Goal: Obtain resource: Obtain resource

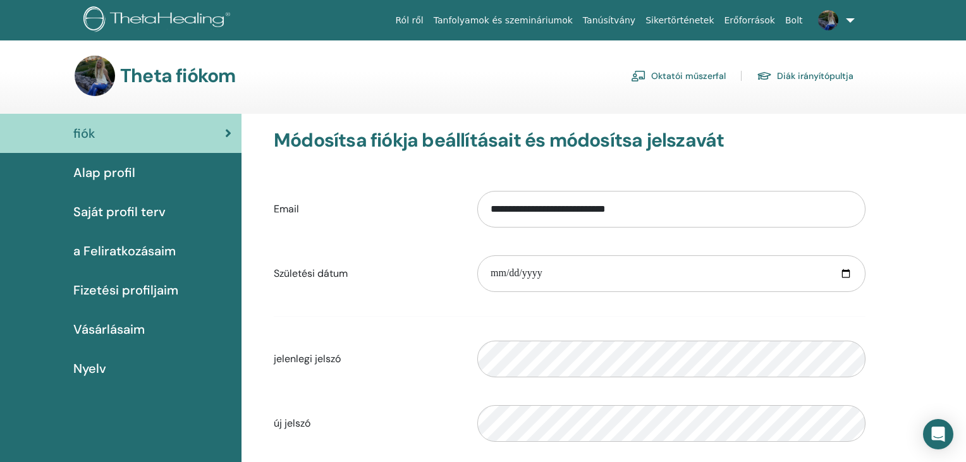
click at [667, 73] on link "Oktatói műszerfal" at bounding box center [678, 76] width 95 height 20
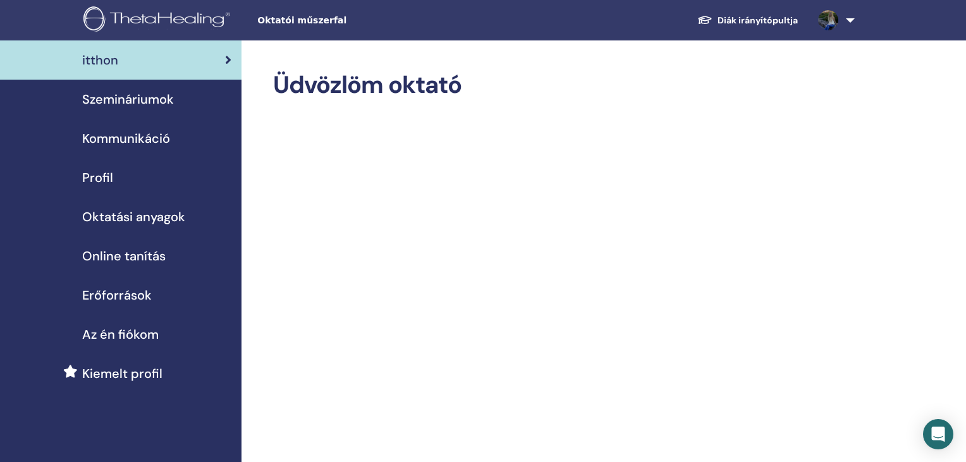
click at [149, 219] on span "Oktatási anyagok" at bounding box center [133, 216] width 103 height 19
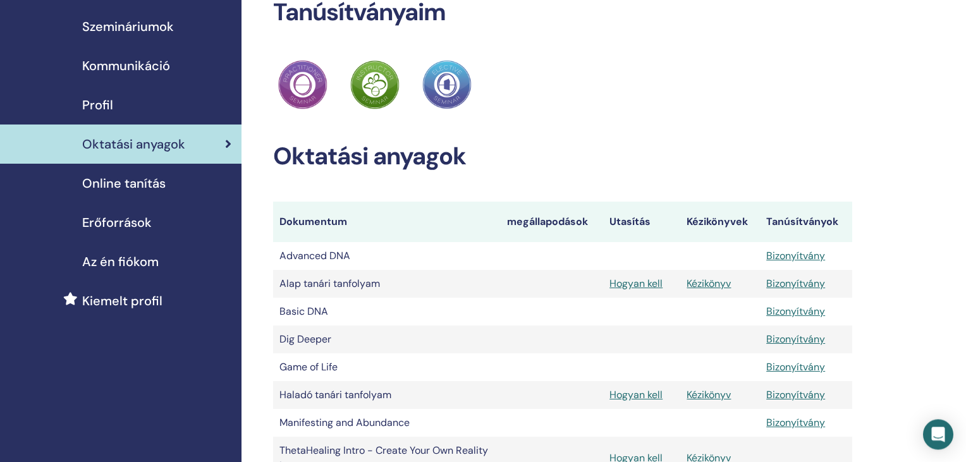
scroll to position [64, 0]
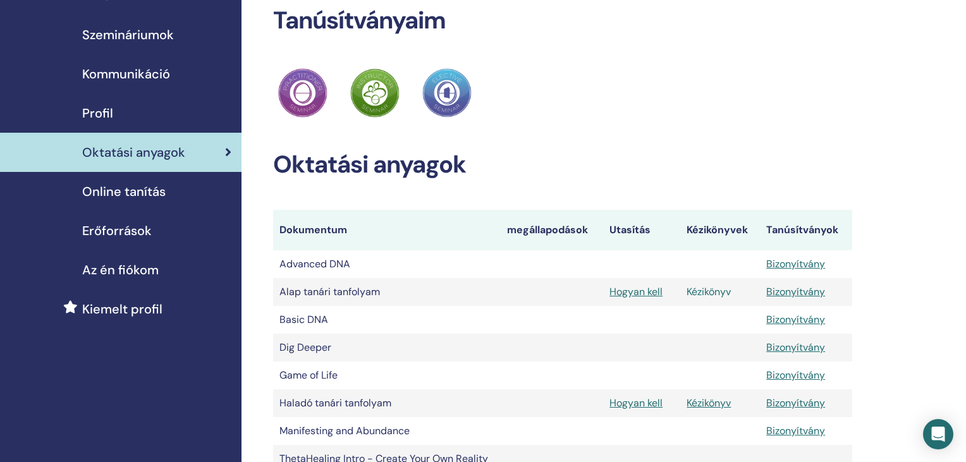
click at [697, 291] on link "Kézikönyv" at bounding box center [708, 291] width 44 height 13
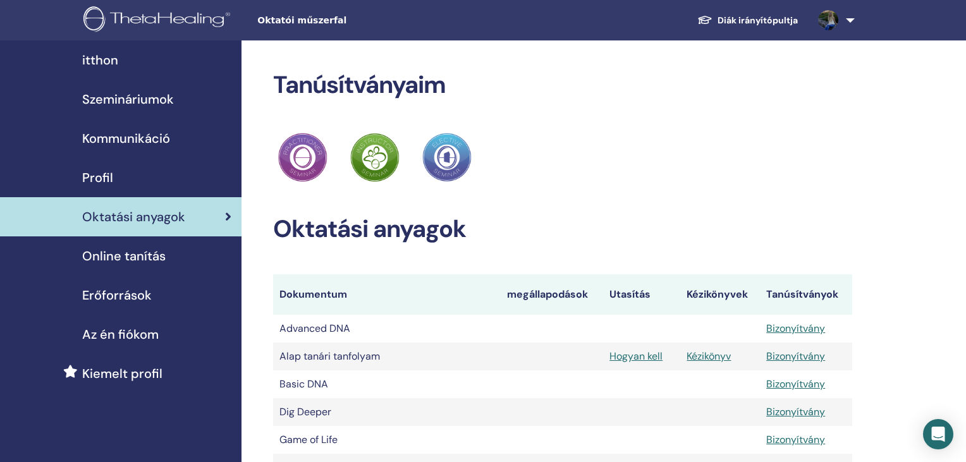
scroll to position [64, 0]
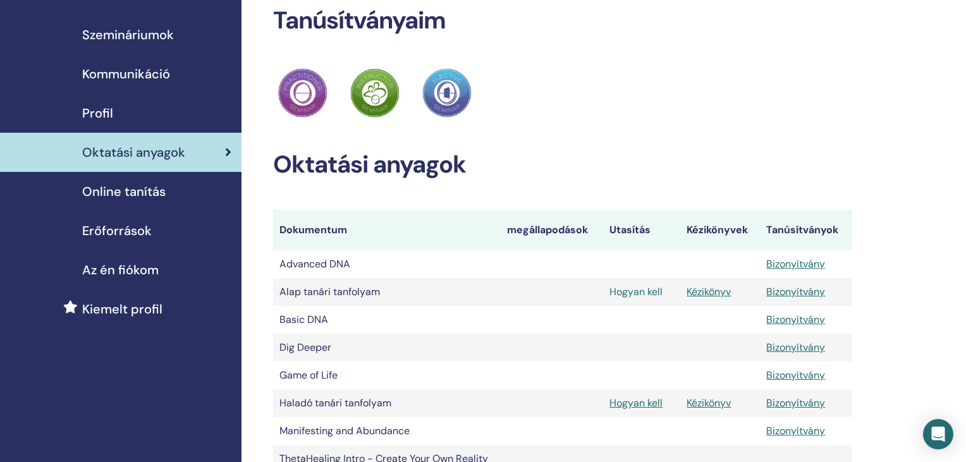
click at [640, 291] on link "Hogyan kell" at bounding box center [635, 291] width 53 height 13
